Goal: Information Seeking & Learning: Learn about a topic

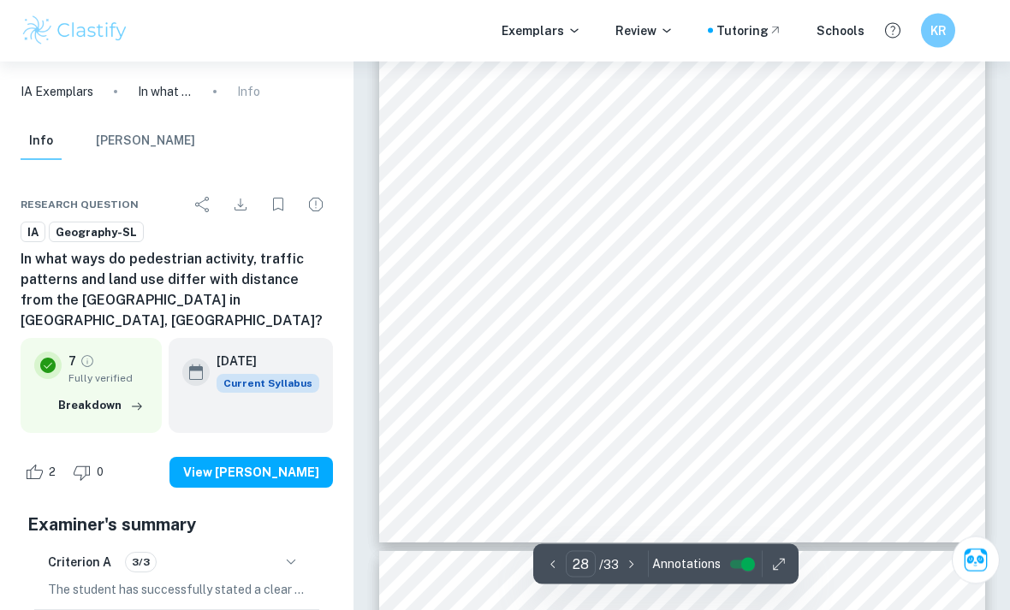
scroll to position [23828, 0]
click at [857, 432] on div "However, this relationship may not be true for further distances from the [GEOG…" at bounding box center [682, 115] width 606 height 856
click at [846, 396] on span "[GEOGRAPHIC_DATA] allow for consistent non-motorised travel, regardless of dist…" at bounding box center [713, 390] width 523 height 12
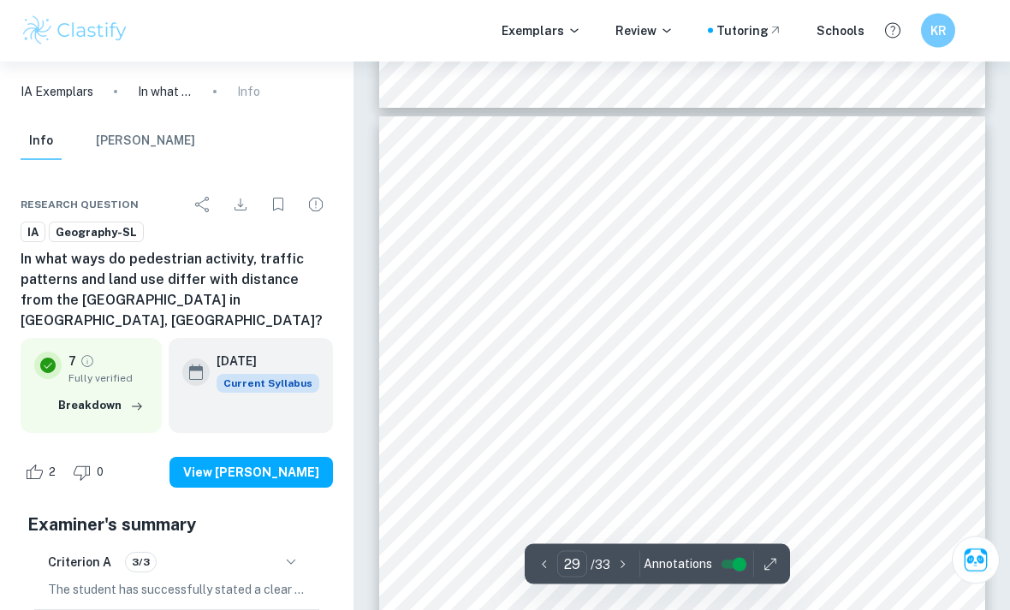
scroll to position [24251, 0]
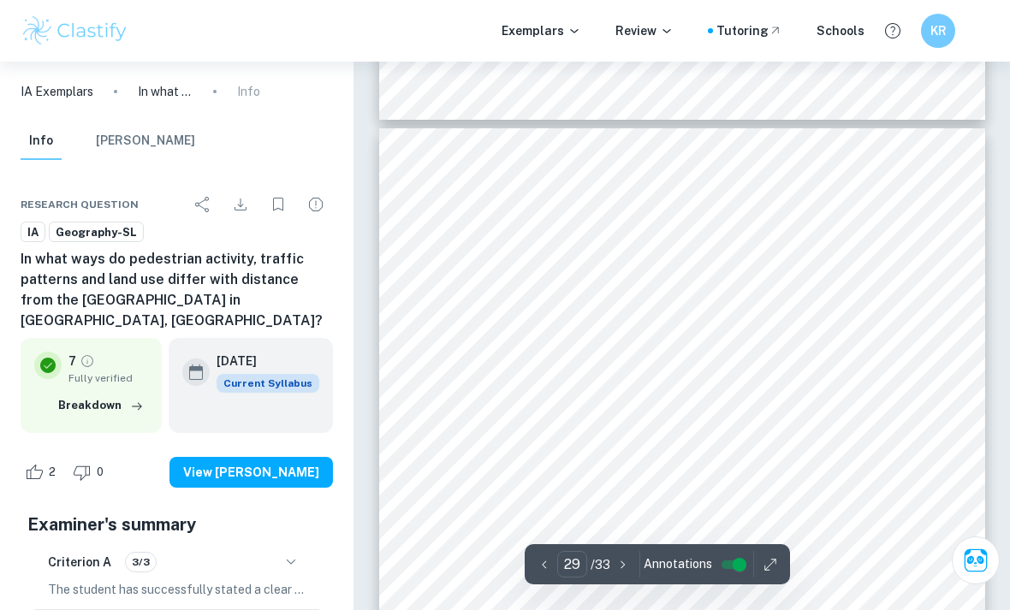
click at [600, 332] on div "distance from the CBD increased. Understanding spatial patterns is crucial for …" at bounding box center [682, 556] width 606 height 856
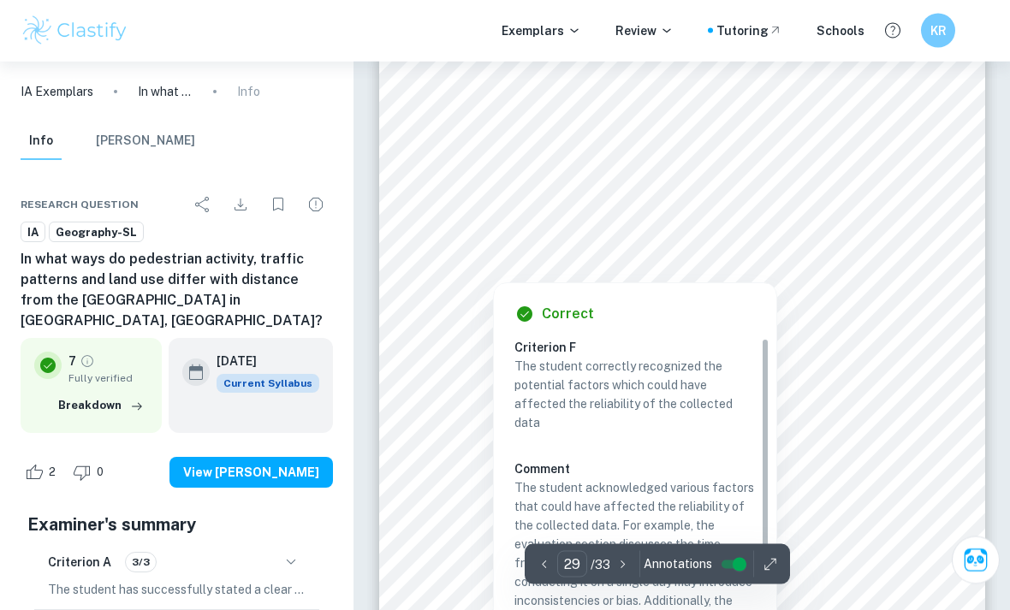
scroll to position [24336, 0]
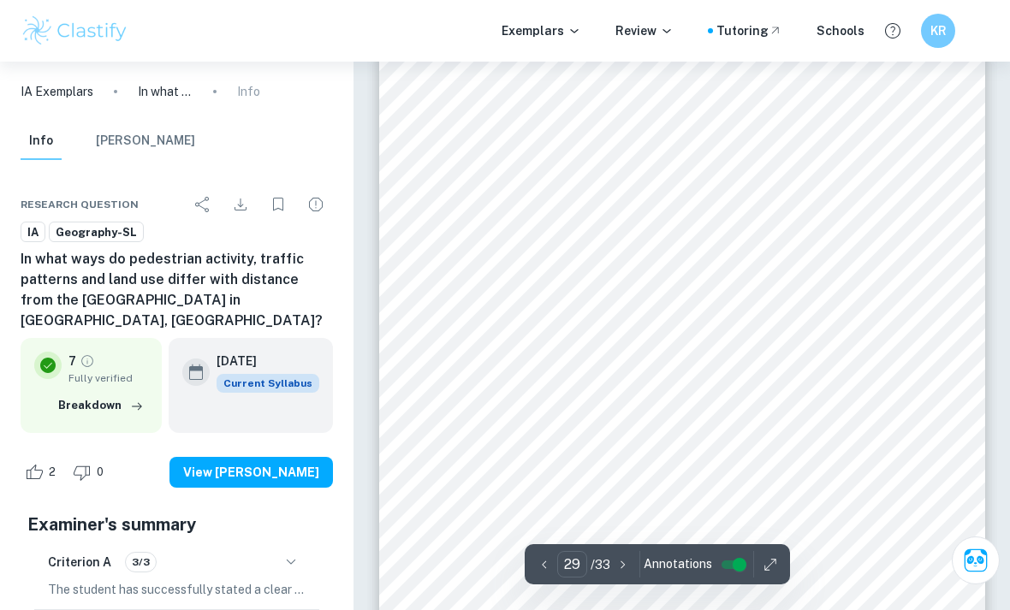
click at [499, 281] on div "distance from the CBD increased. Understanding spatial patterns is crucial for …" at bounding box center [682, 471] width 606 height 856
click at [499, 280] on div "distance from the CBD increased. Understanding spatial patterns is crucial for …" at bounding box center [682, 471] width 606 height 856
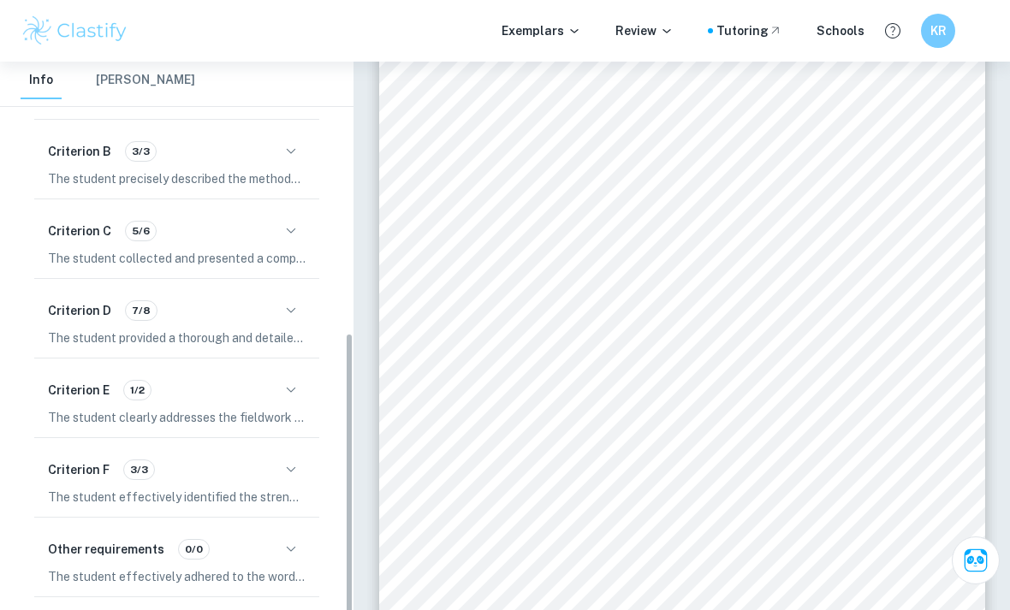
scroll to position [490, 0]
click at [301, 467] on button "button" at bounding box center [290, 470] width 29 height 29
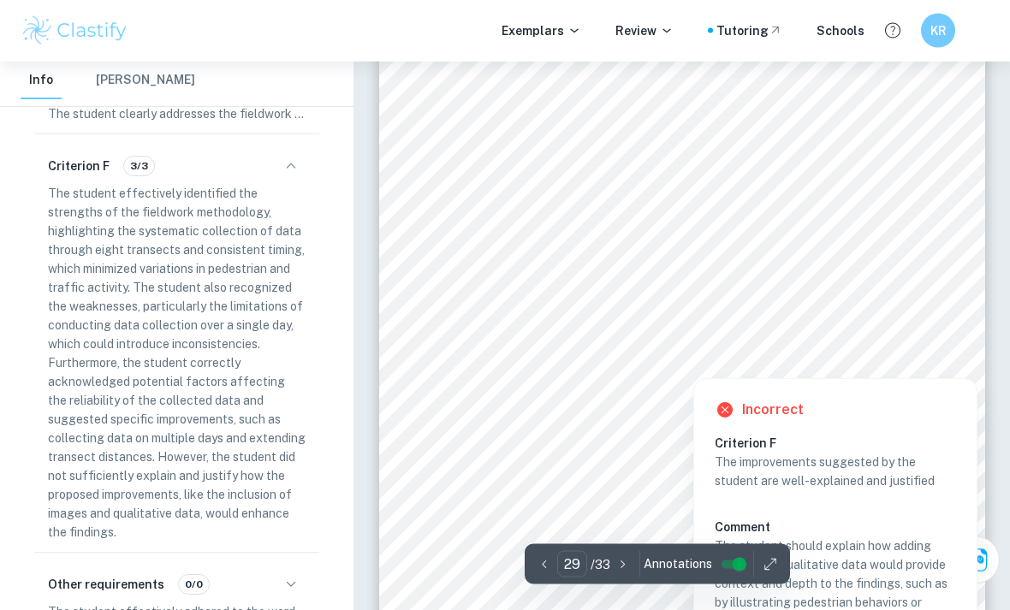
scroll to position [24517, 0]
click at [669, 525] on div "distance from the CBD increased. Understanding spatial patterns is crucial for …" at bounding box center [682, 290] width 606 height 856
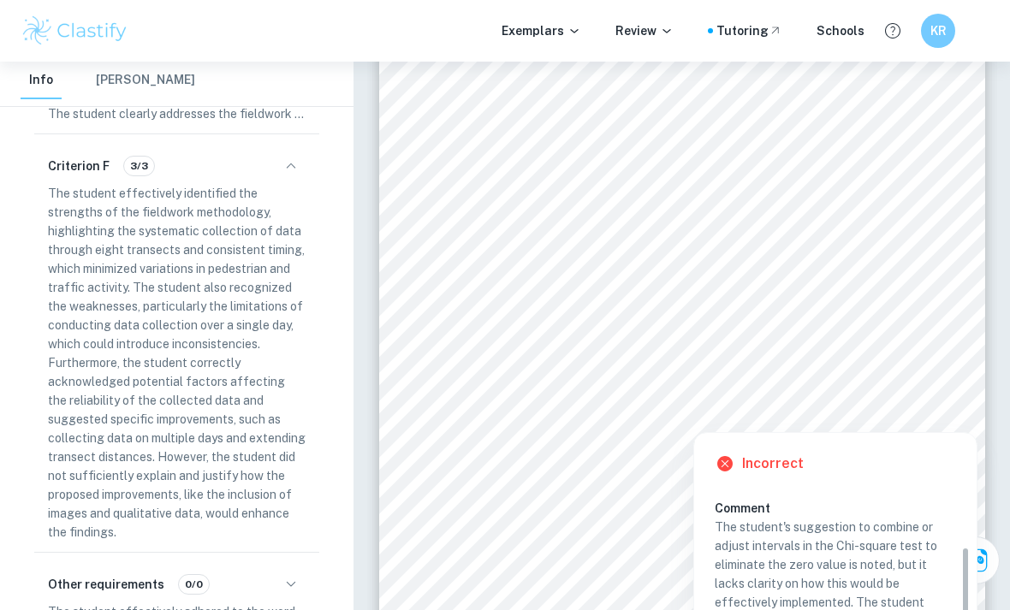
scroll to position [73, 0]
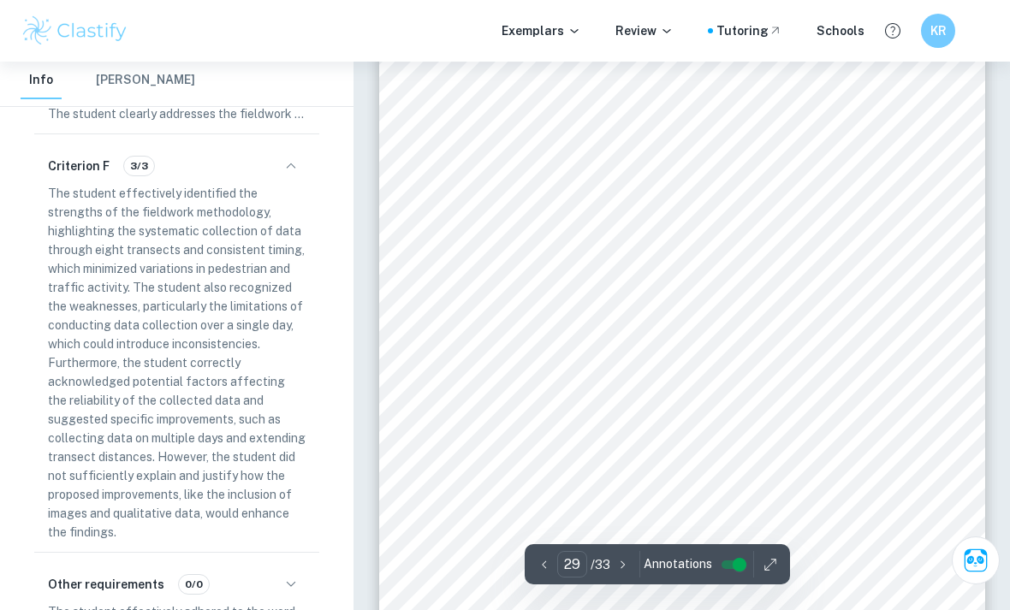
click at [934, 412] on div "distance from the CBD increased. Understanding spatial patterns is crucial for …" at bounding box center [682, 251] width 606 height 856
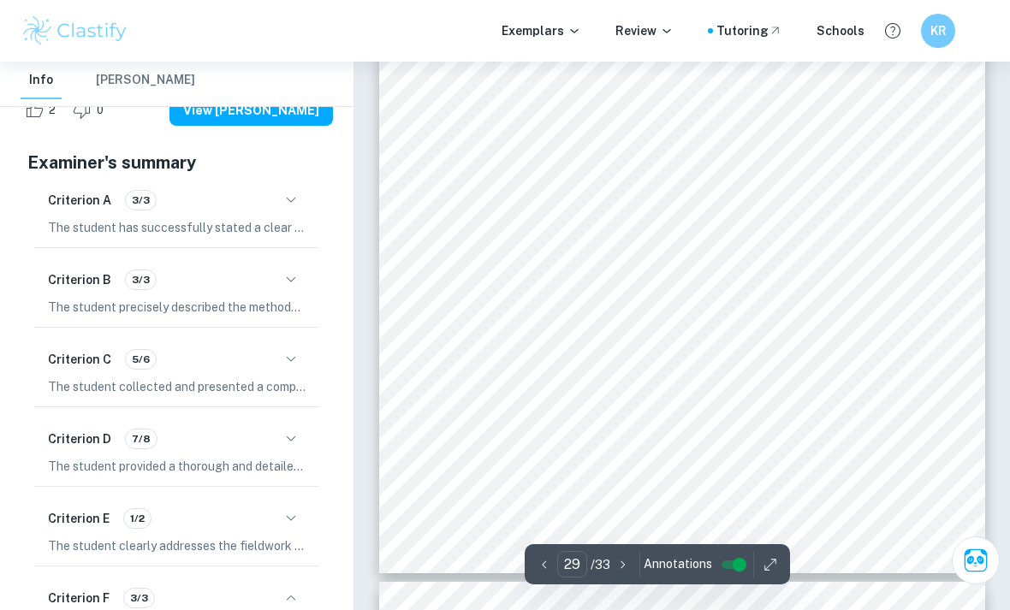
scroll to position [24666, 0]
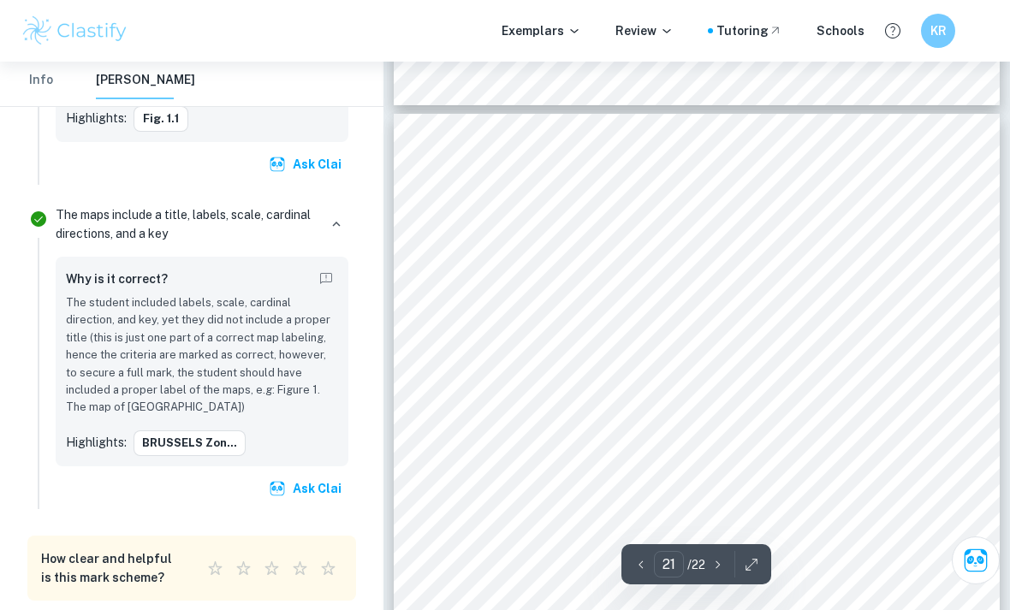
scroll to position [15815, 0]
click at [861, 287] on div "Conclusion Air and noise pollution decreased with distance from the CBD, confir…" at bounding box center [697, 505] width 606 height 784
click at [708, 309] on div "Conclusion Air and noise pollution decreased with distance from the CBD, confir…" at bounding box center [697, 505] width 606 height 784
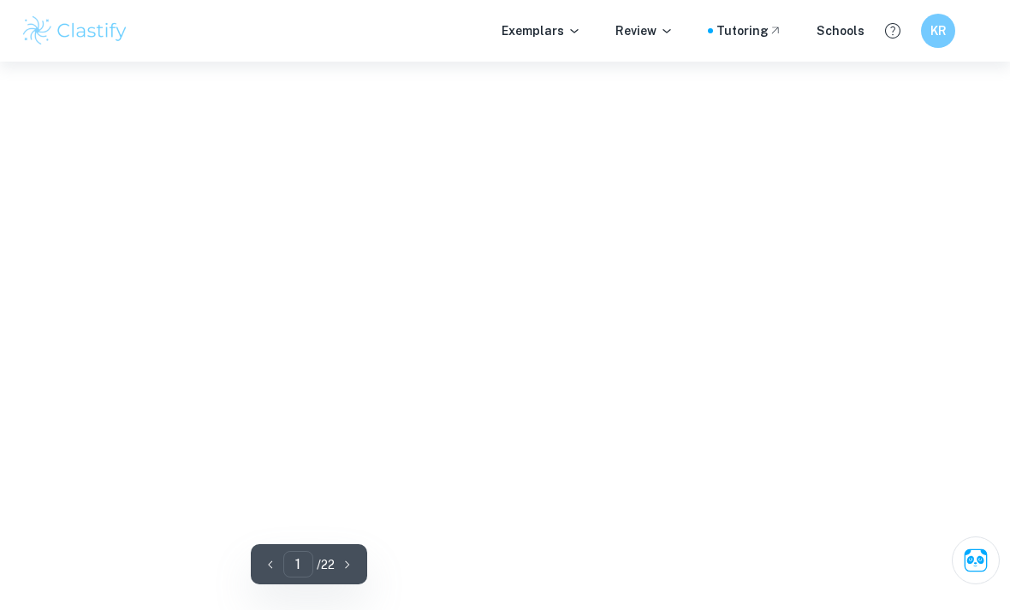
scroll to position [15892, 0]
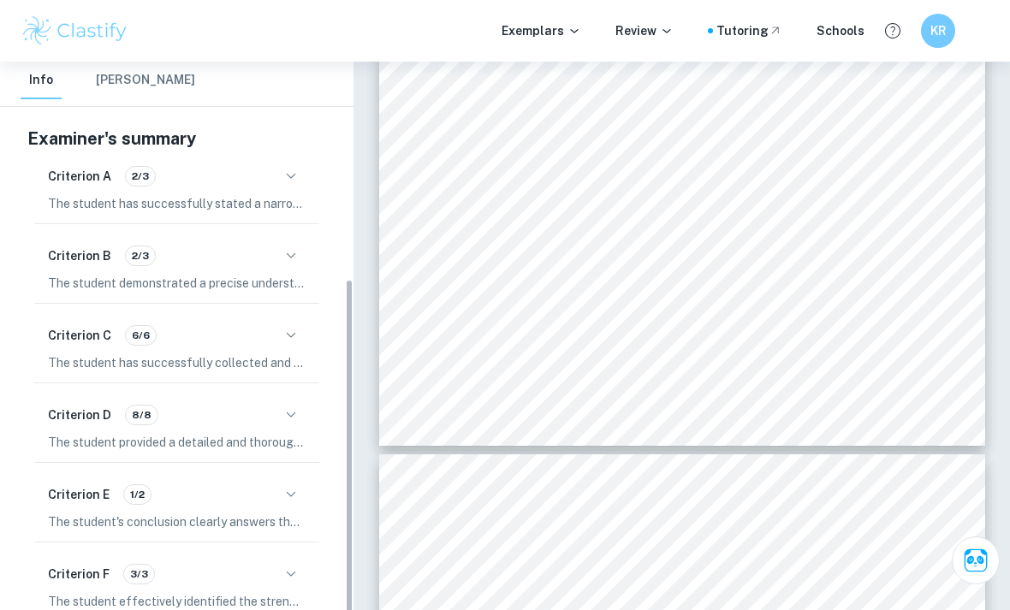
scroll to position [418, 0]
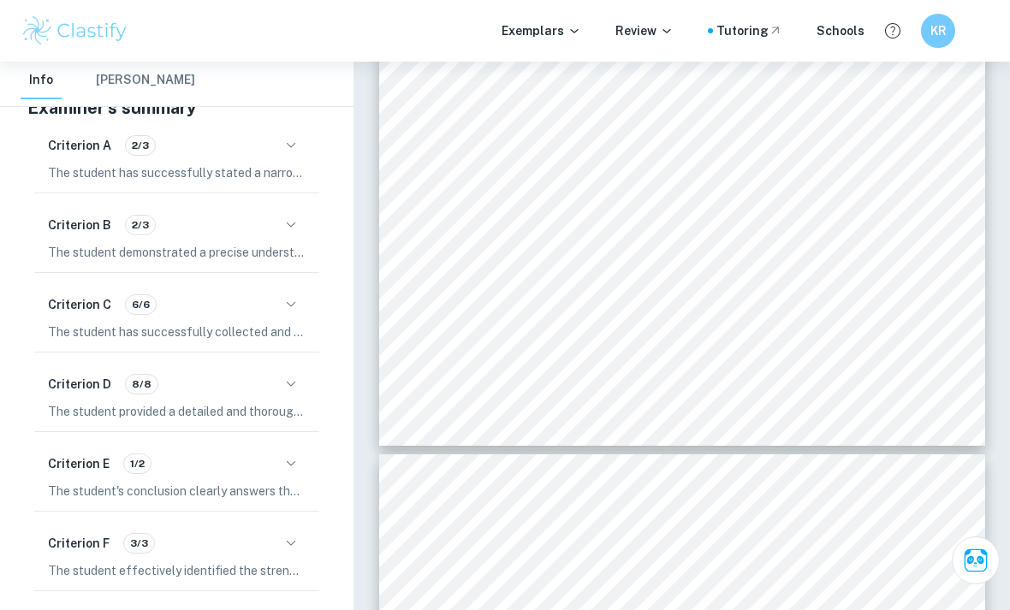
click at [284, 536] on button "button" at bounding box center [290, 543] width 29 height 29
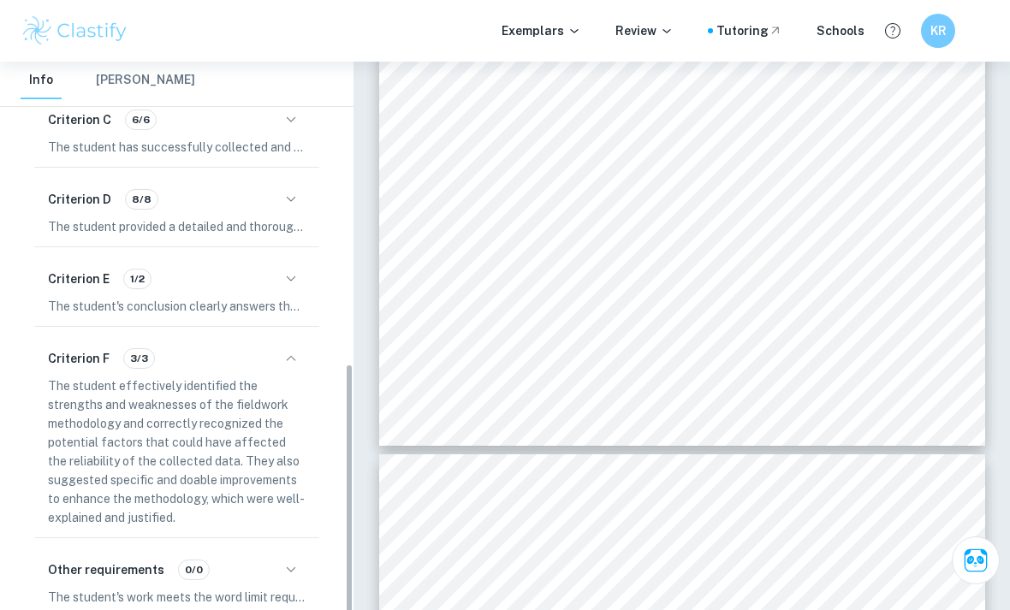
scroll to position [602, 0]
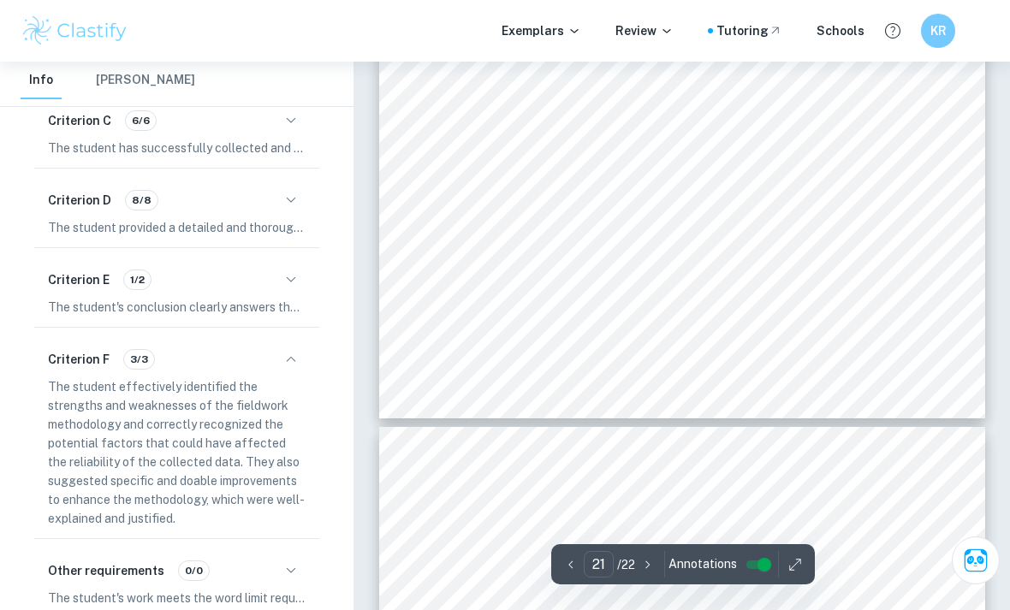
type input "22"
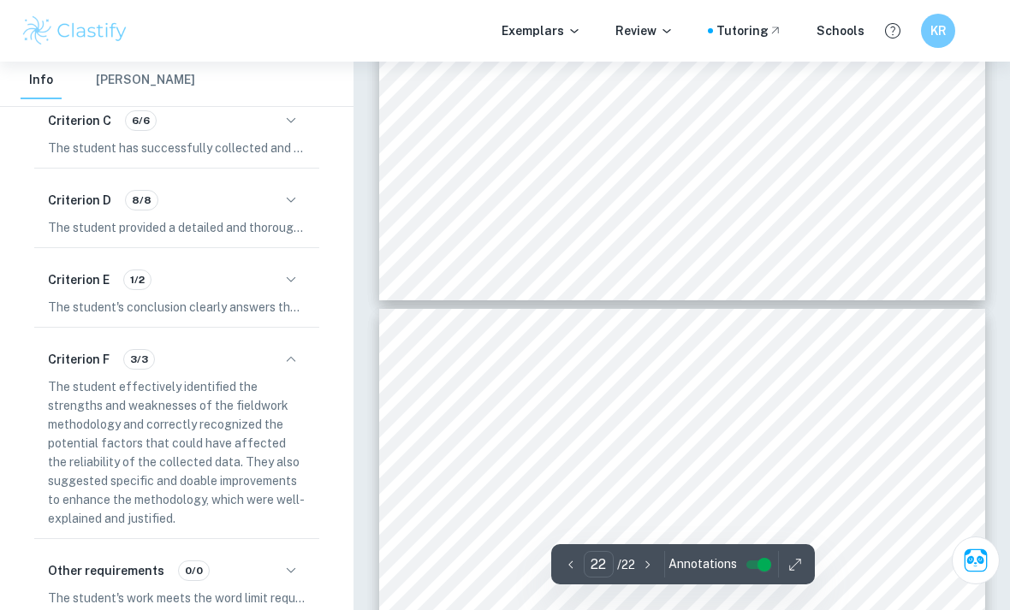
scroll to position [16511, 0]
